Goal: Task Accomplishment & Management: Use online tool/utility

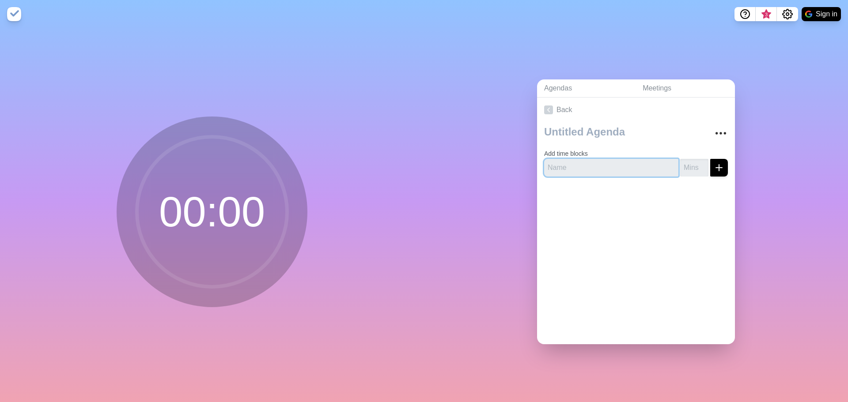
click at [612, 167] on input "text" at bounding box center [611, 168] width 134 height 18
click at [608, 163] on input "text" at bounding box center [611, 168] width 134 height 18
type input "intro"
click at [710, 159] on button "submit" at bounding box center [719, 168] width 18 height 18
click at [682, 164] on input "number" at bounding box center [694, 168] width 28 height 18
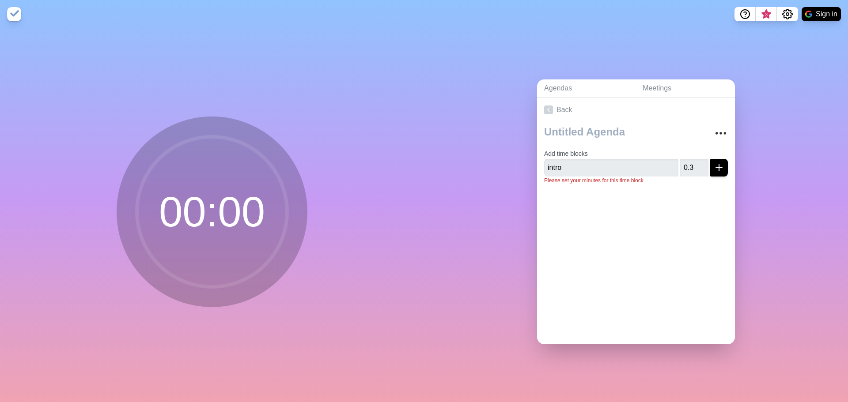
click at [698, 223] on div at bounding box center [636, 209] width 198 height 35
click at [714, 163] on icon "submit" at bounding box center [719, 168] width 11 height 11
click at [693, 168] on input "0" at bounding box center [694, 168] width 28 height 18
click at [693, 168] on input "-1" at bounding box center [694, 168] width 28 height 18
click at [694, 161] on input "0" at bounding box center [694, 168] width 28 height 18
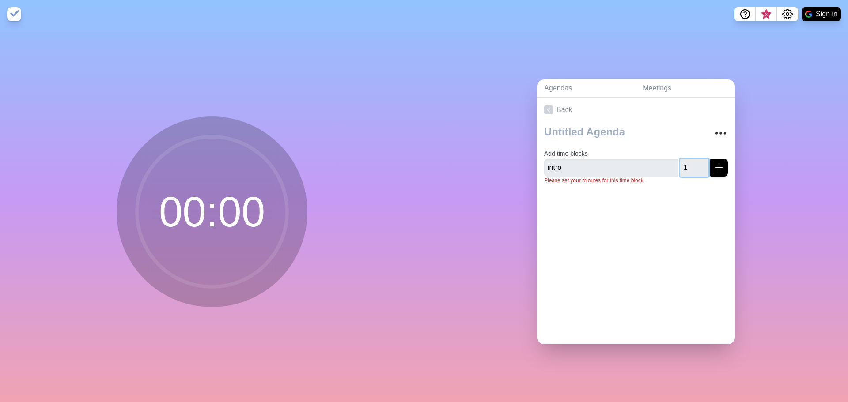
type input "1"
click at [694, 161] on input "1" at bounding box center [694, 168] width 28 height 18
click at [715, 161] on button "submit" at bounding box center [719, 168] width 18 height 18
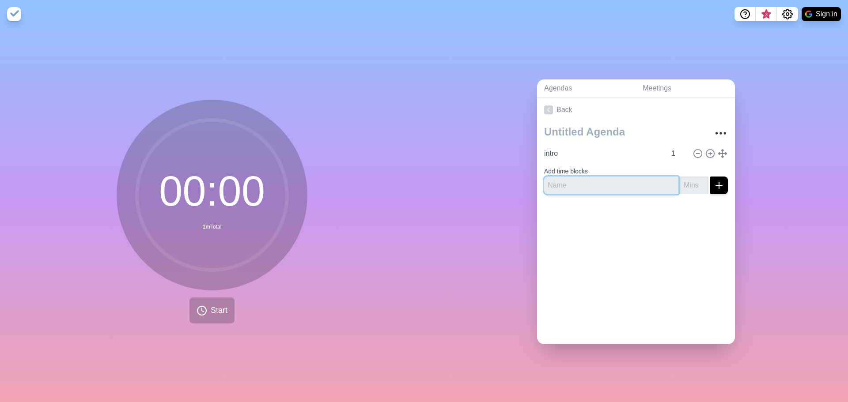
click at [635, 187] on input "text" at bounding box center [611, 186] width 134 height 18
type input "Marzena"
click at [710, 177] on button "submit" at bounding box center [719, 186] width 18 height 18
type input "1"
click at [696, 181] on input "1" at bounding box center [694, 186] width 28 height 18
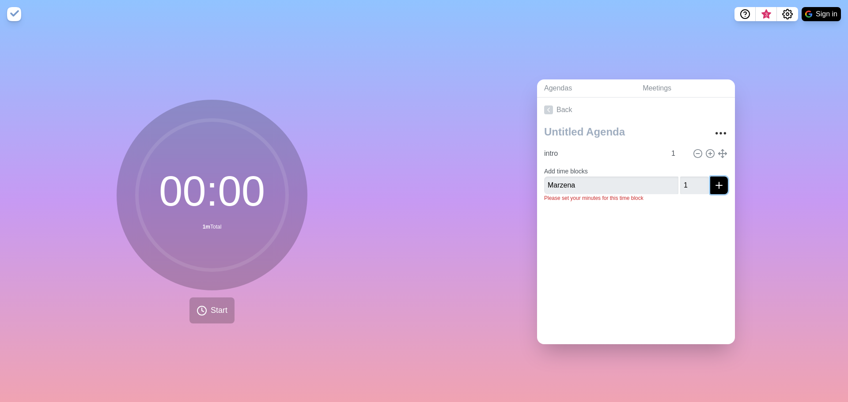
click at [714, 183] on icon "submit" at bounding box center [719, 185] width 11 height 11
type input "[PERSON_NAME]"
click at [716, 193] on line "submit" at bounding box center [719, 193] width 6 height 0
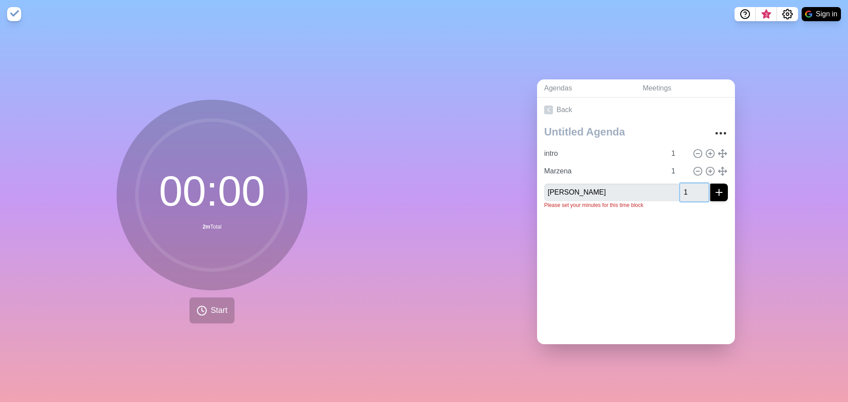
type input "1"
click at [693, 186] on input "1" at bounding box center [694, 193] width 28 height 18
click at [705, 230] on div at bounding box center [636, 233] width 198 height 35
click at [714, 187] on icon "submit" at bounding box center [719, 192] width 11 height 11
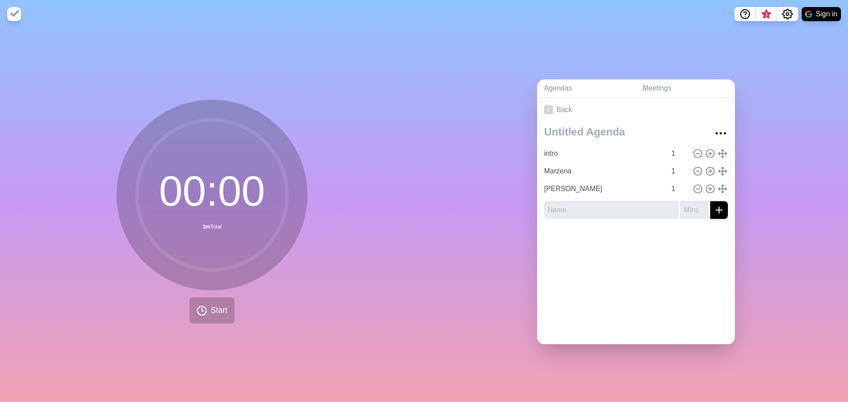
click at [639, 246] on div at bounding box center [636, 243] width 198 height 35
click at [216, 309] on span "Start" at bounding box center [219, 311] width 17 height 12
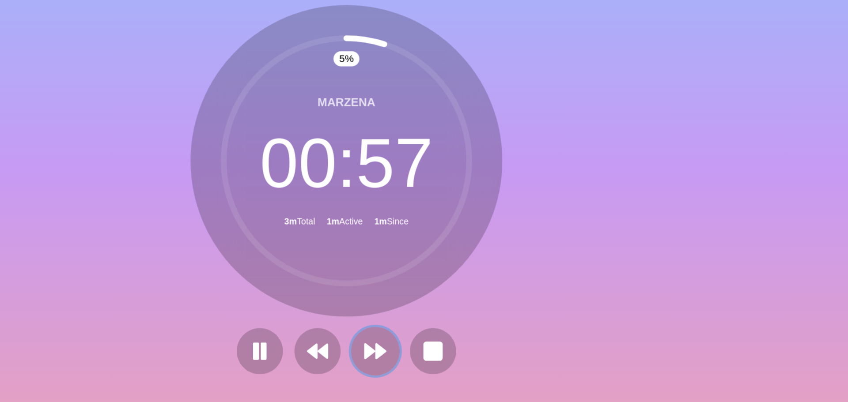
click at [223, 308] on polygon at bounding box center [226, 311] width 6 height 9
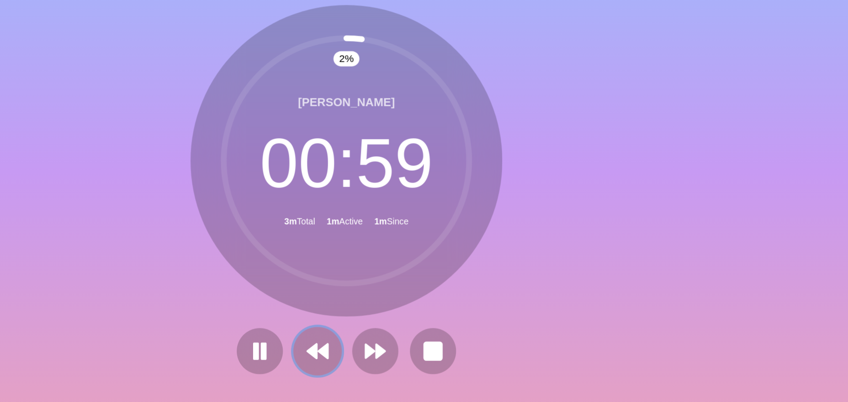
click at [197, 310] on polygon at bounding box center [198, 311] width 6 height 9
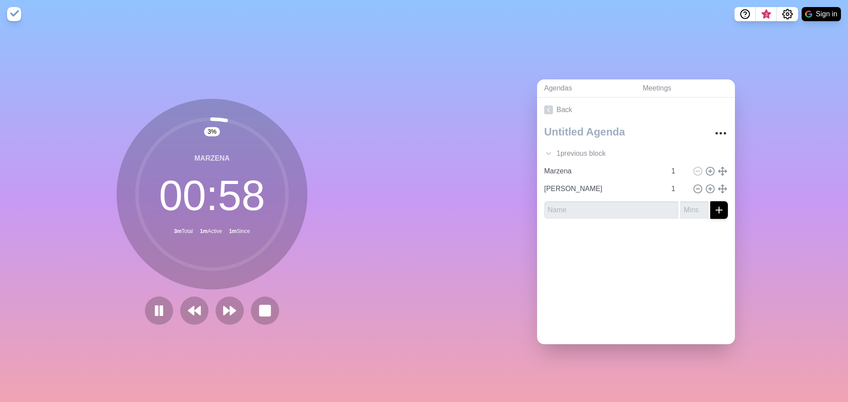
click at [505, 257] on div "Agendas Meetings Back 1 previous block intro 1 Marzena 1 Ewa 1" at bounding box center [636, 215] width 424 height 374
click at [714, 130] on icon "More" at bounding box center [721, 133] width 14 height 14
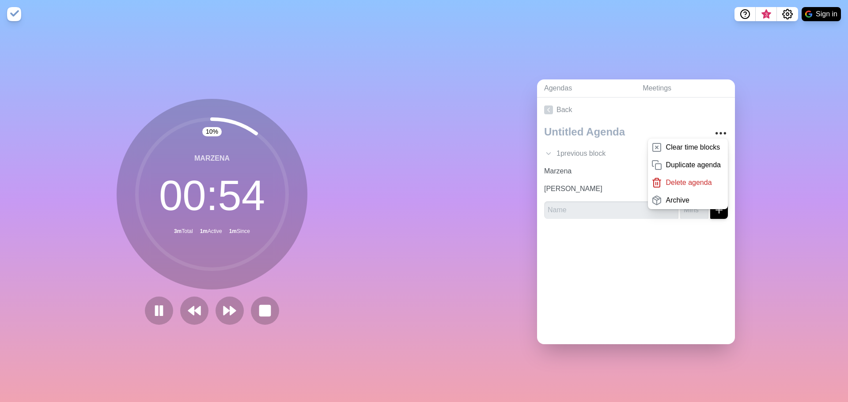
click at [685, 258] on div "Back Clear time blocks Duplicate agenda Delete agenda Archive 1 previous block …" at bounding box center [636, 221] width 198 height 247
click at [254, 304] on button at bounding box center [265, 311] width 30 height 30
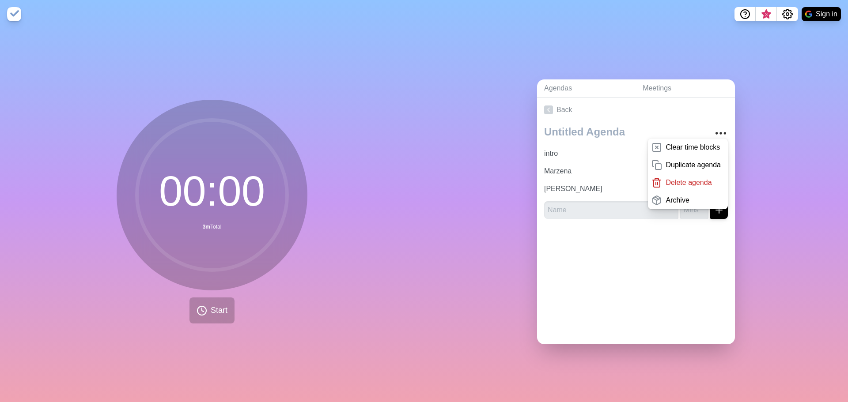
click at [641, 263] on div "Back Clear time blocks Duplicate agenda Delete agenda Archive intro 1 Marzena 1…" at bounding box center [636, 221] width 198 height 247
click at [10, 15] on img at bounding box center [14, 14] width 14 height 14
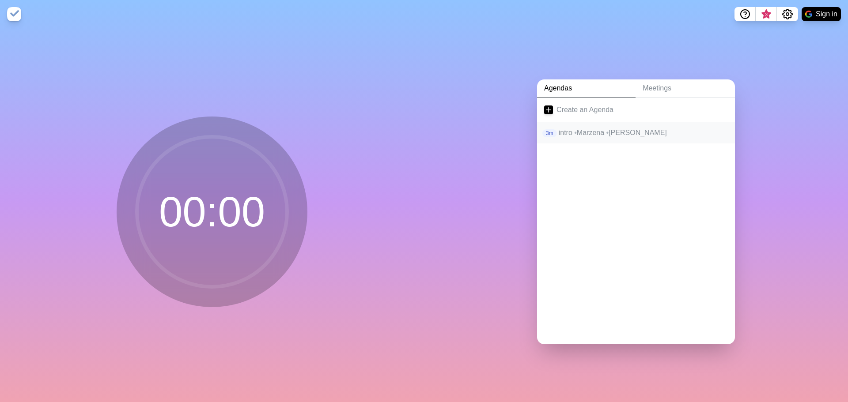
click at [590, 131] on p "intro • Marzena • Ewa" at bounding box center [643, 133] width 169 height 11
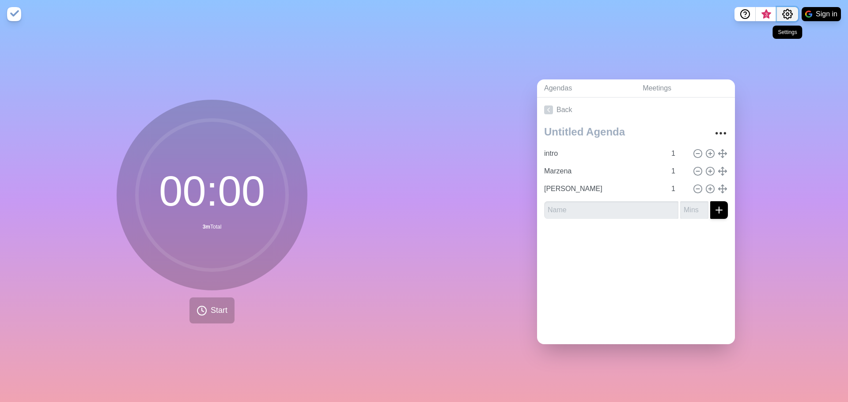
click at [786, 14] on circle "Settings" at bounding box center [787, 14] width 3 height 3
click at [749, 38] on p "Preferences" at bounding box center [759, 33] width 38 height 11
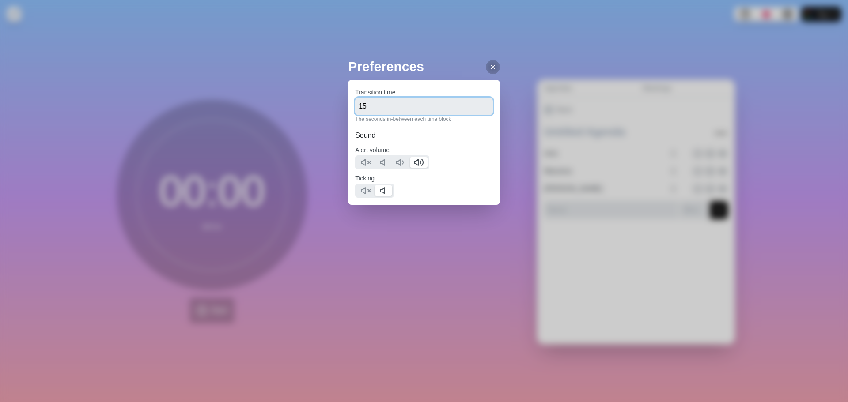
click at [479, 112] on input "15" at bounding box center [424, 107] width 138 height 18
click at [478, 111] on input "14" at bounding box center [424, 107] width 138 height 18
click at [478, 111] on input "13" at bounding box center [424, 107] width 138 height 18
click at [478, 111] on input "12" at bounding box center [424, 107] width 138 height 18
click at [478, 111] on input "11" at bounding box center [424, 107] width 138 height 18
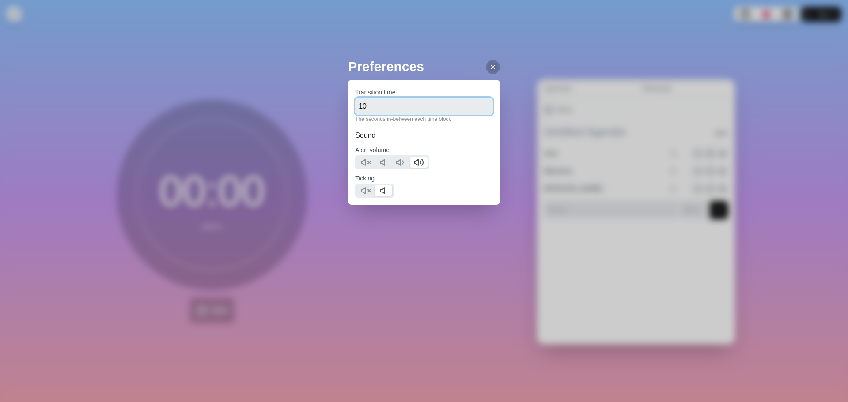
click at [478, 111] on input "10" at bounding box center [424, 107] width 138 height 18
click at [478, 111] on input "9" at bounding box center [424, 107] width 138 height 18
click at [478, 111] on input "8" at bounding box center [424, 107] width 138 height 18
click at [478, 111] on input "7" at bounding box center [424, 107] width 138 height 18
click at [478, 111] on input "6" at bounding box center [424, 107] width 138 height 18
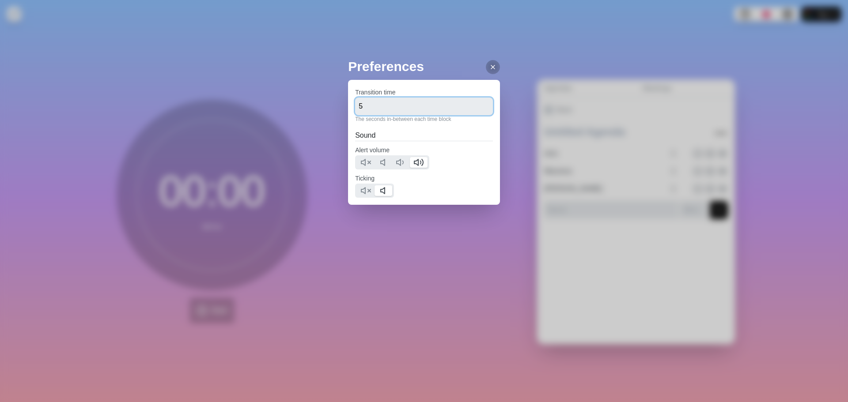
click at [478, 111] on input "5" at bounding box center [424, 107] width 138 height 18
click at [477, 110] on input "4" at bounding box center [424, 107] width 138 height 18
click at [477, 110] on input "3" at bounding box center [424, 107] width 138 height 18
click at [477, 110] on input "2" at bounding box center [424, 107] width 138 height 18
click at [477, 110] on input "1" at bounding box center [424, 107] width 138 height 18
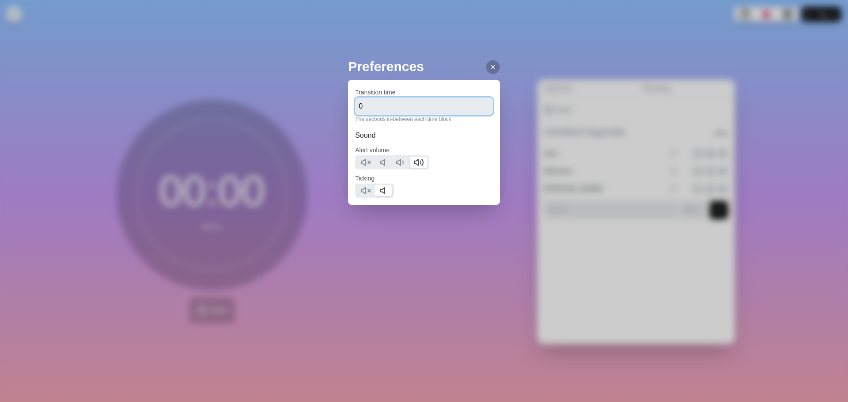
type input "0"
click at [480, 109] on input "0" at bounding box center [424, 107] width 138 height 18
click at [489, 64] on icon at bounding box center [492, 67] width 7 height 7
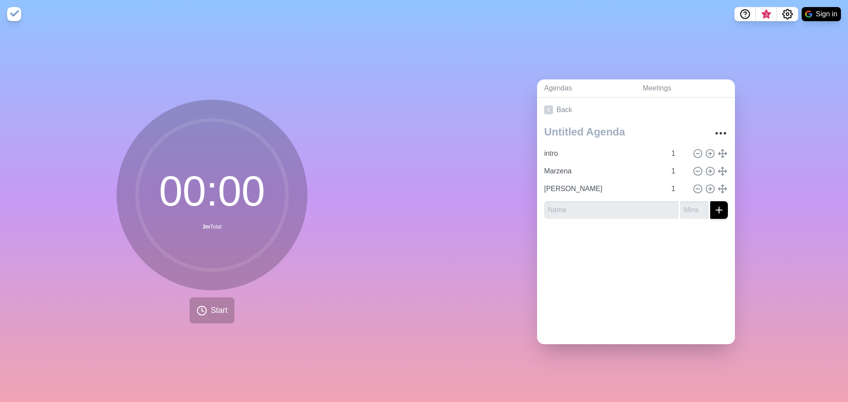
click at [605, 302] on div "Back intro 1 Marzena 1 Ewa 1" at bounding box center [636, 221] width 198 height 247
click at [786, 15] on circle "Settings" at bounding box center [787, 14] width 3 height 3
click at [761, 30] on p "Preferences" at bounding box center [759, 33] width 38 height 11
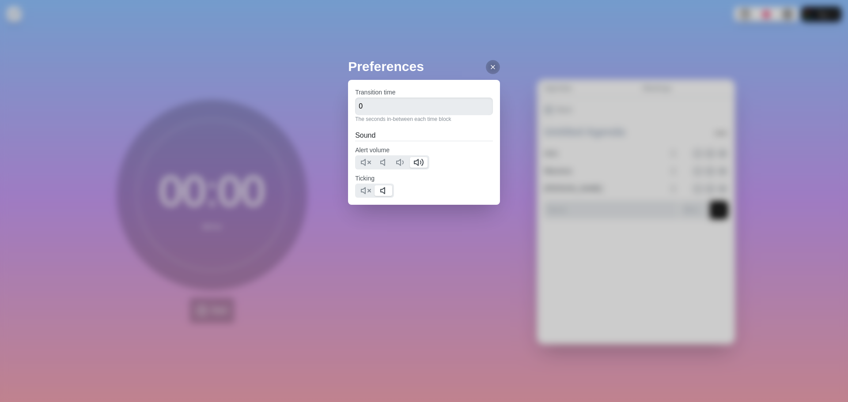
click at [734, 40] on div "Preferences Transition time 0 The seconds in-between each time block Sound Aler…" at bounding box center [424, 201] width 848 height 402
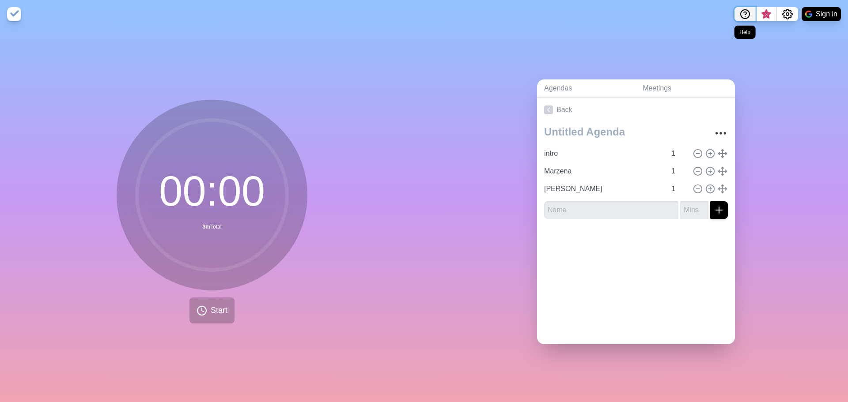
click at [746, 17] on icon "Help" at bounding box center [745, 14] width 11 height 11
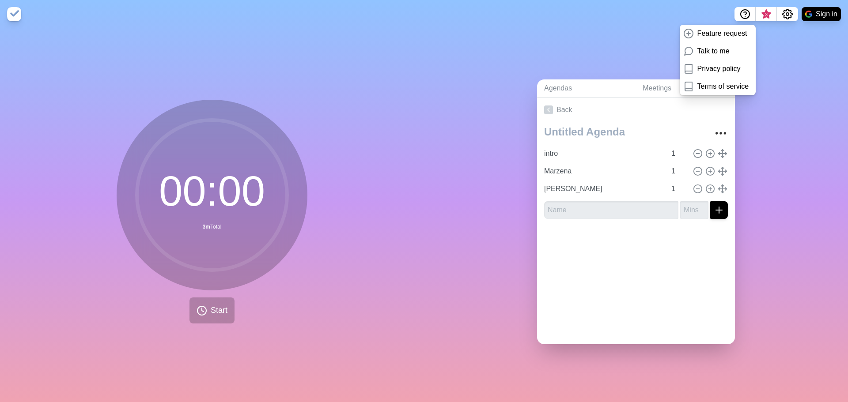
click at [789, 67] on div "Agendas Meetings Back intro 1 Marzena 1 Ewa 1" at bounding box center [636, 215] width 424 height 374
click at [708, 311] on div "Back intro 1 Marzena 1 Ewa 1" at bounding box center [636, 221] width 198 height 247
click at [784, 71] on div "Agendas Meetings Back intro 1 Marzena 1 Ewa 1" at bounding box center [636, 215] width 424 height 374
click at [593, 69] on div "Agendas Meetings Back intro 1 Marzena 1 Ewa 1" at bounding box center [636, 215] width 424 height 374
drag, startPoint x: 510, startPoint y: 40, endPoint x: 462, endPoint y: 47, distance: 48.7
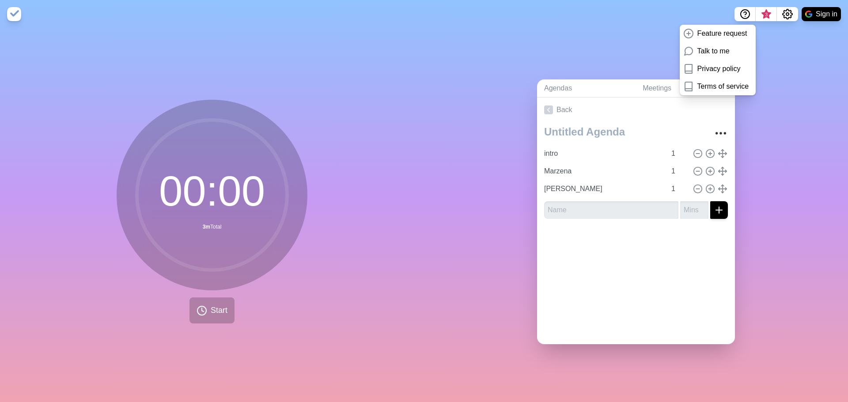
click at [509, 40] on div "Agendas Meetings Back intro 1 Marzena 1 Ewa 1" at bounding box center [636, 215] width 424 height 374
click at [17, 11] on img at bounding box center [14, 14] width 14 height 14
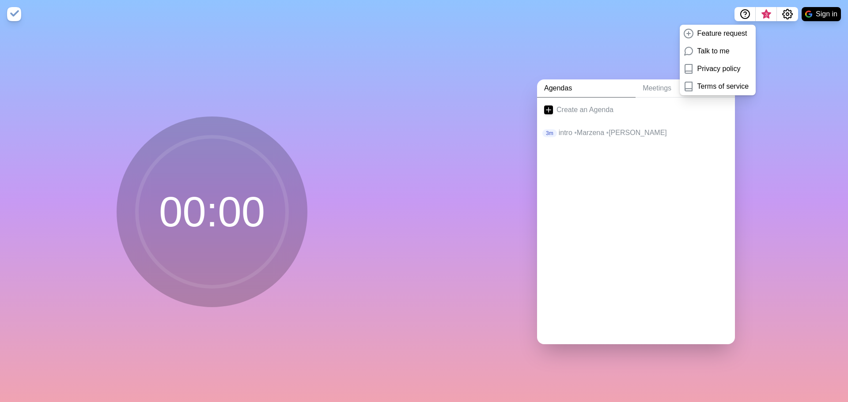
click at [17, 12] on img at bounding box center [14, 14] width 14 height 14
click at [570, 180] on div "Create an Agenda 3m intro • Marzena • Ewa" at bounding box center [636, 221] width 198 height 247
click at [642, 87] on link "Meetings" at bounding box center [685, 88] width 99 height 18
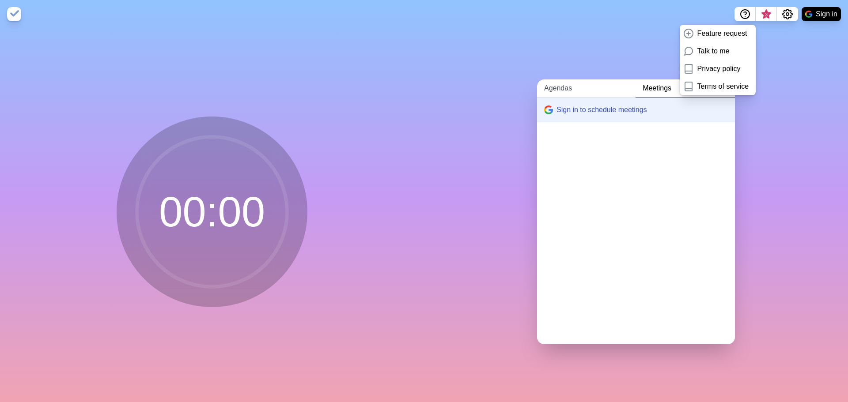
click at [546, 79] on link "Agendas" at bounding box center [586, 88] width 98 height 18
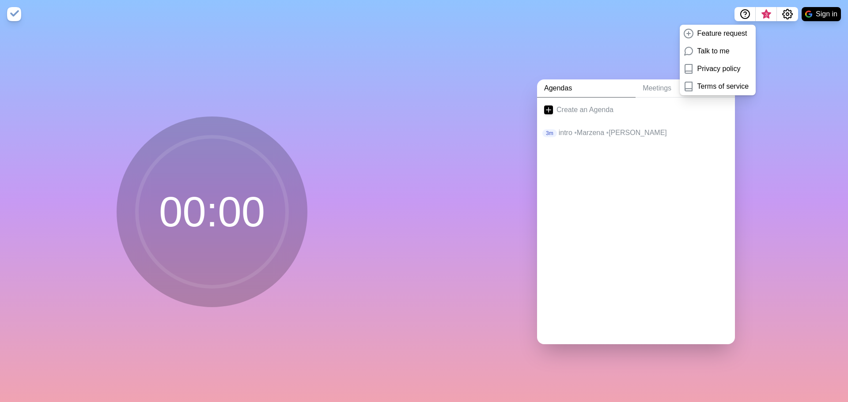
click at [759, 34] on div "Agendas Meetings Create an Agenda 3m intro • Marzena • Ewa" at bounding box center [636, 215] width 424 height 374
click at [359, 139] on div "00 : 00" at bounding box center [212, 215] width 424 height 374
click at [711, 256] on div "Create an Agenda 3m intro • Marzena • Ewa" at bounding box center [636, 221] width 198 height 247
